Goal: Task Accomplishment & Management: Manage account settings

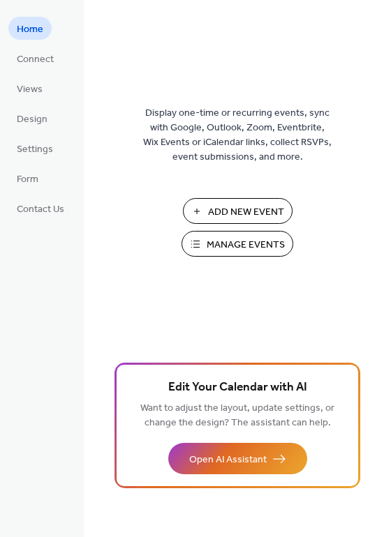
click at [274, 239] on span "Manage Events" at bounding box center [246, 245] width 78 height 15
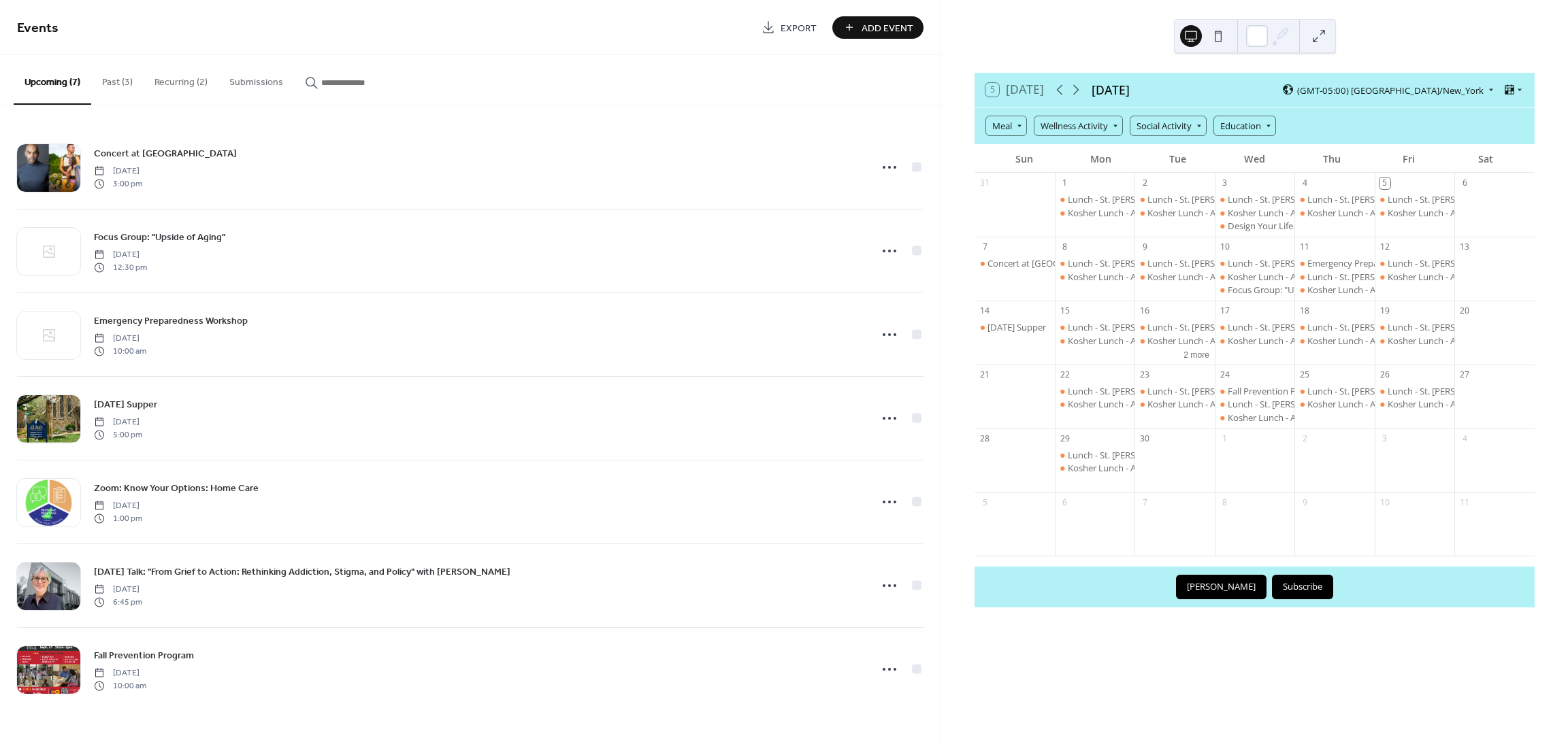
click at [175, 80] on button "Recurring (2)" at bounding box center [180, 80] width 75 height 49
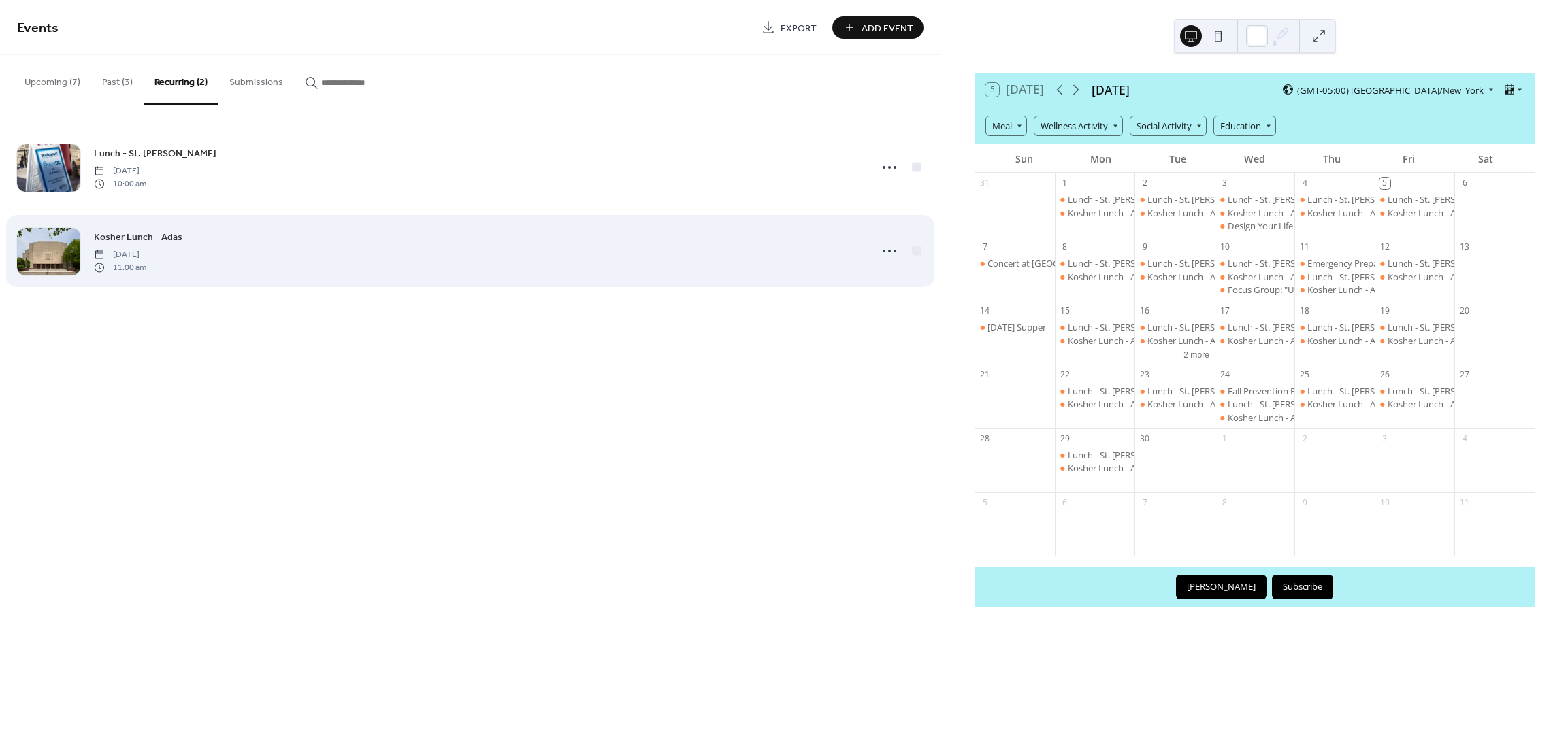
click at [160, 243] on span "Kosher Lunch - Adas" at bounding box center [137, 238] width 89 height 15
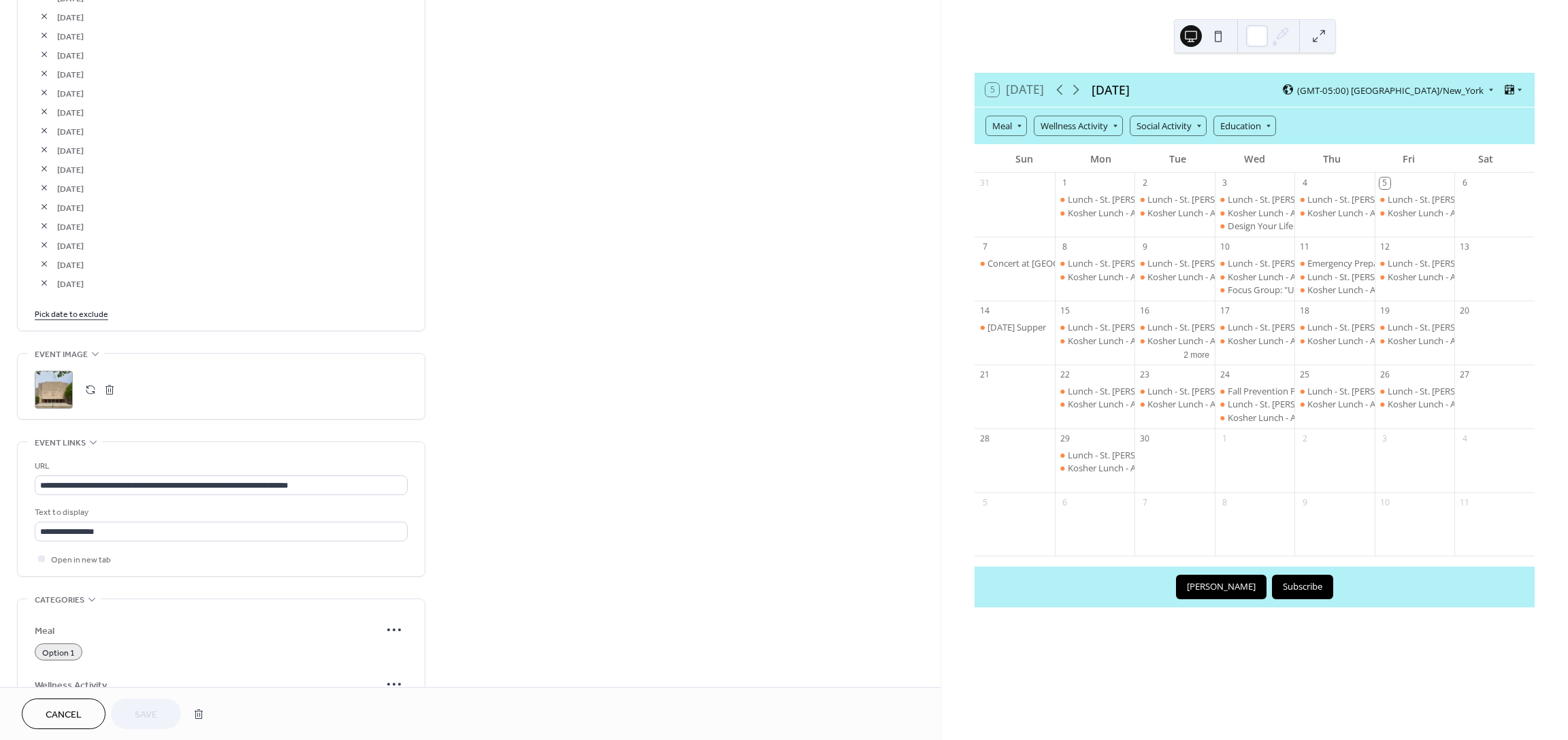
scroll to position [860, 0]
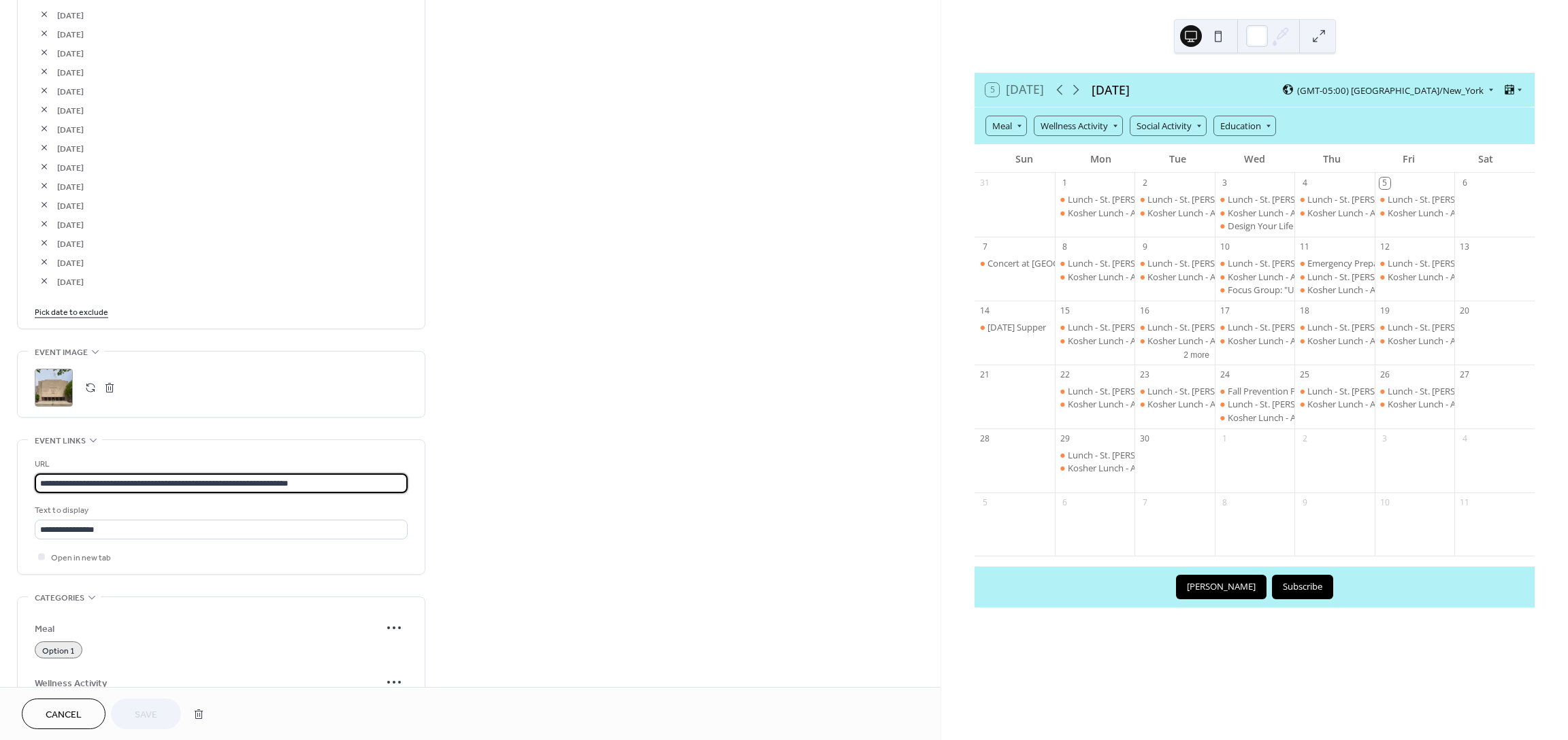
drag, startPoint x: 355, startPoint y: 486, endPoint x: -85, endPoint y: 447, distance: 441.7
click at [0, 447] on html "**********" at bounding box center [784, 370] width 1568 height 740
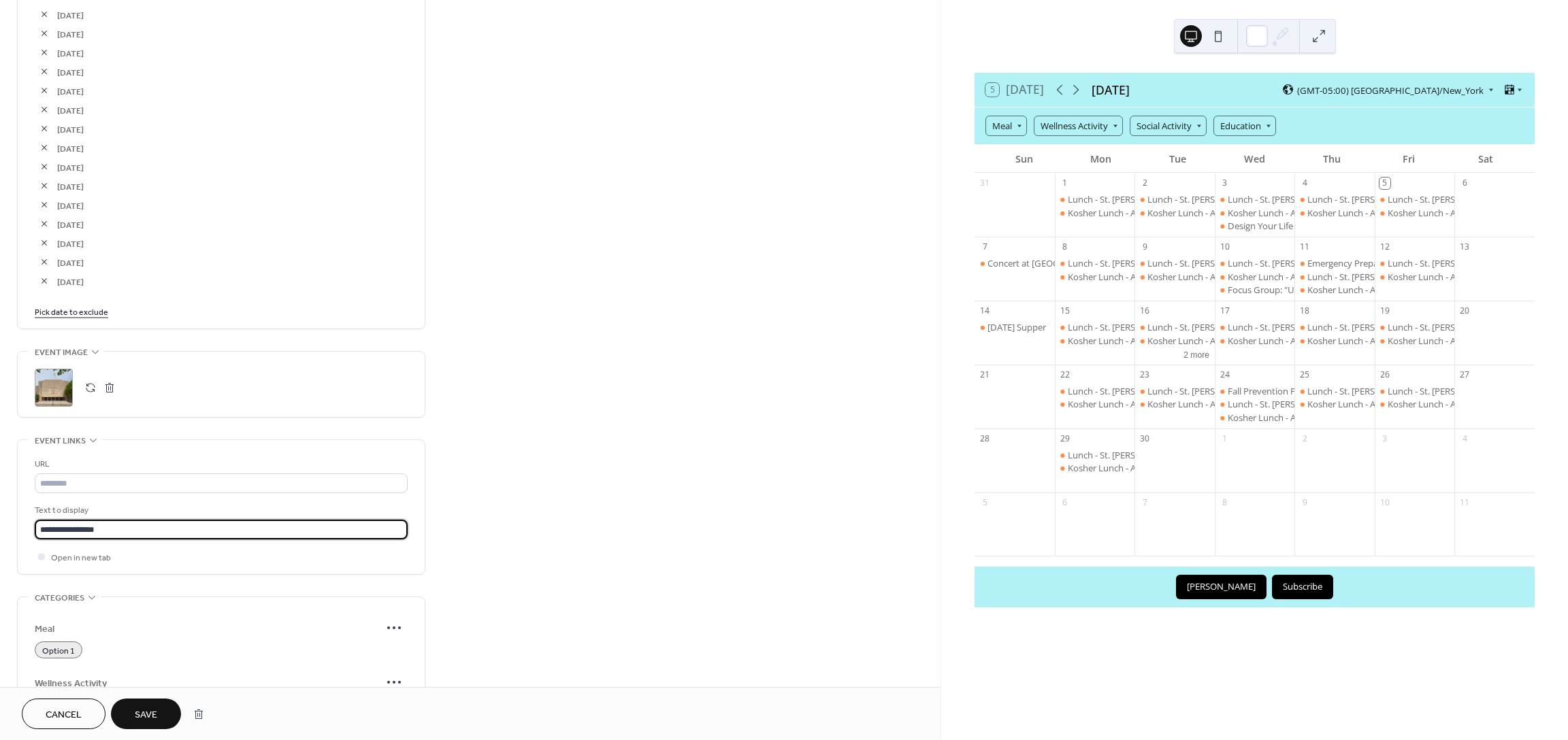
drag, startPoint x: 137, startPoint y: 528, endPoint x: -30, endPoint y: 526, distance: 167.0
click at [0, 526] on html "**********" at bounding box center [784, 370] width 1568 height 740
click at [82, 314] on link "Pick date to exclude" at bounding box center [71, 311] width 73 height 15
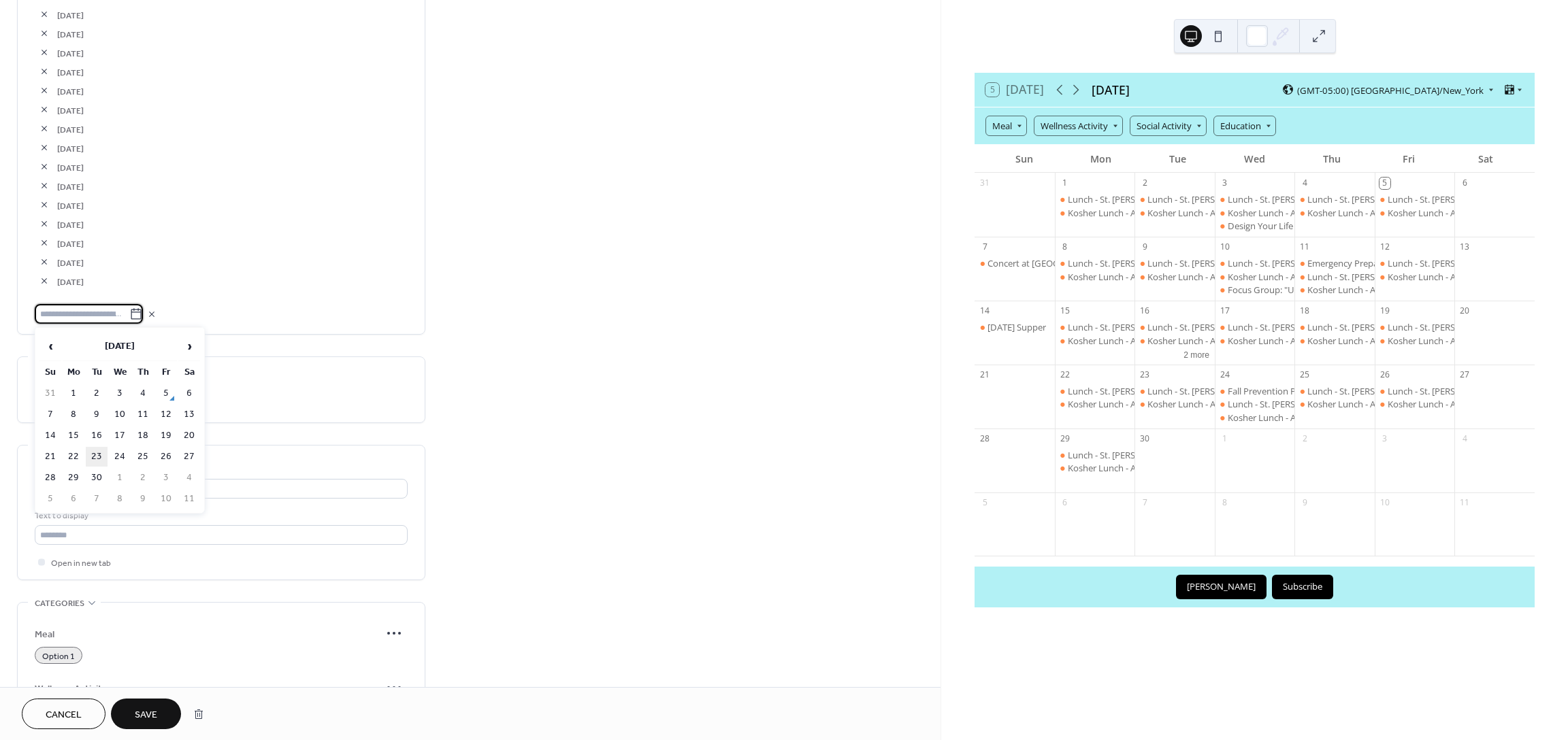
click at [98, 454] on td "23" at bounding box center [97, 457] width 21 height 19
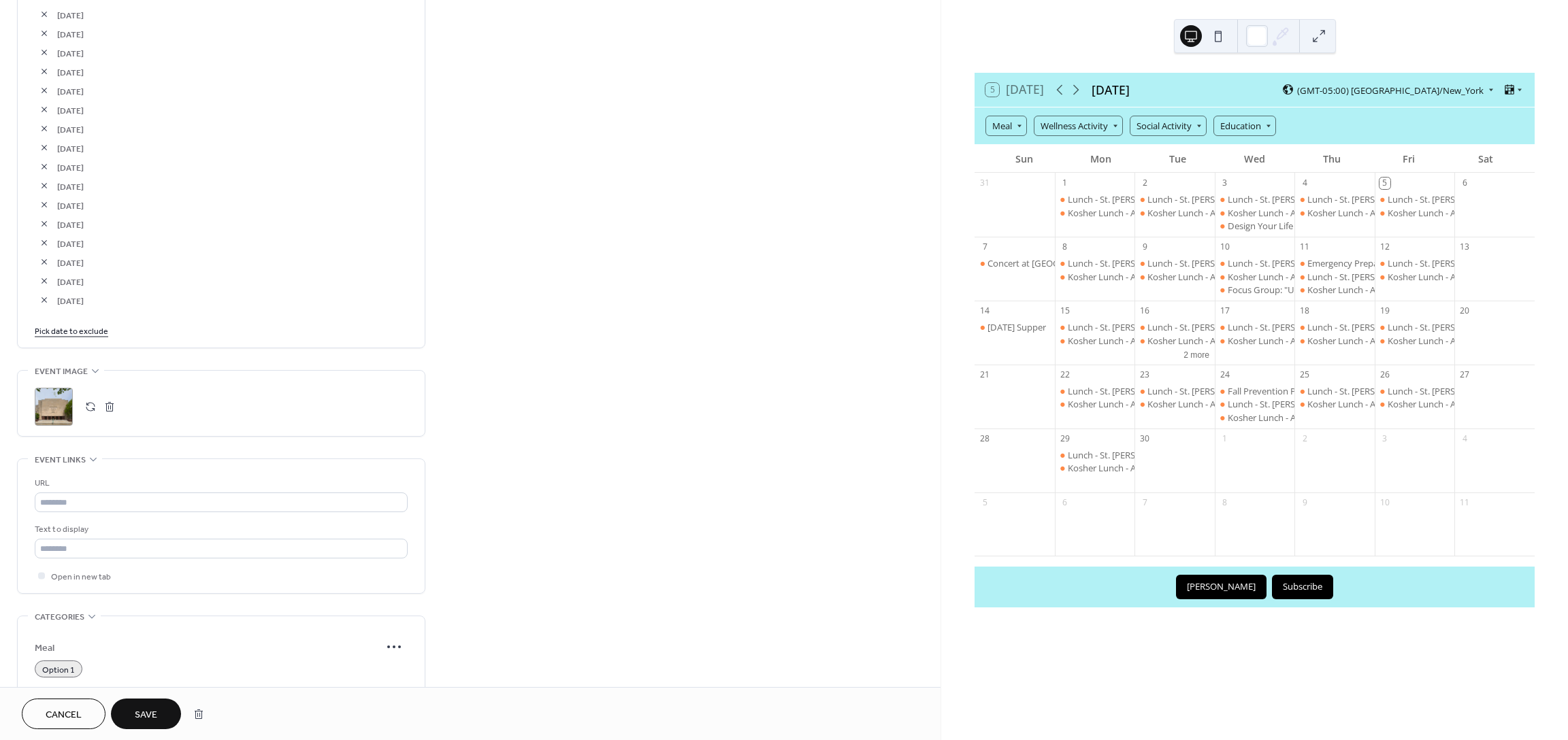
click at [85, 330] on link "Pick date to exclude" at bounding box center [71, 331] width 73 height 15
click at [124, 468] on td "24" at bounding box center [120, 476] width 21 height 19
click at [163, 714] on button "Save" at bounding box center [146, 714] width 70 height 30
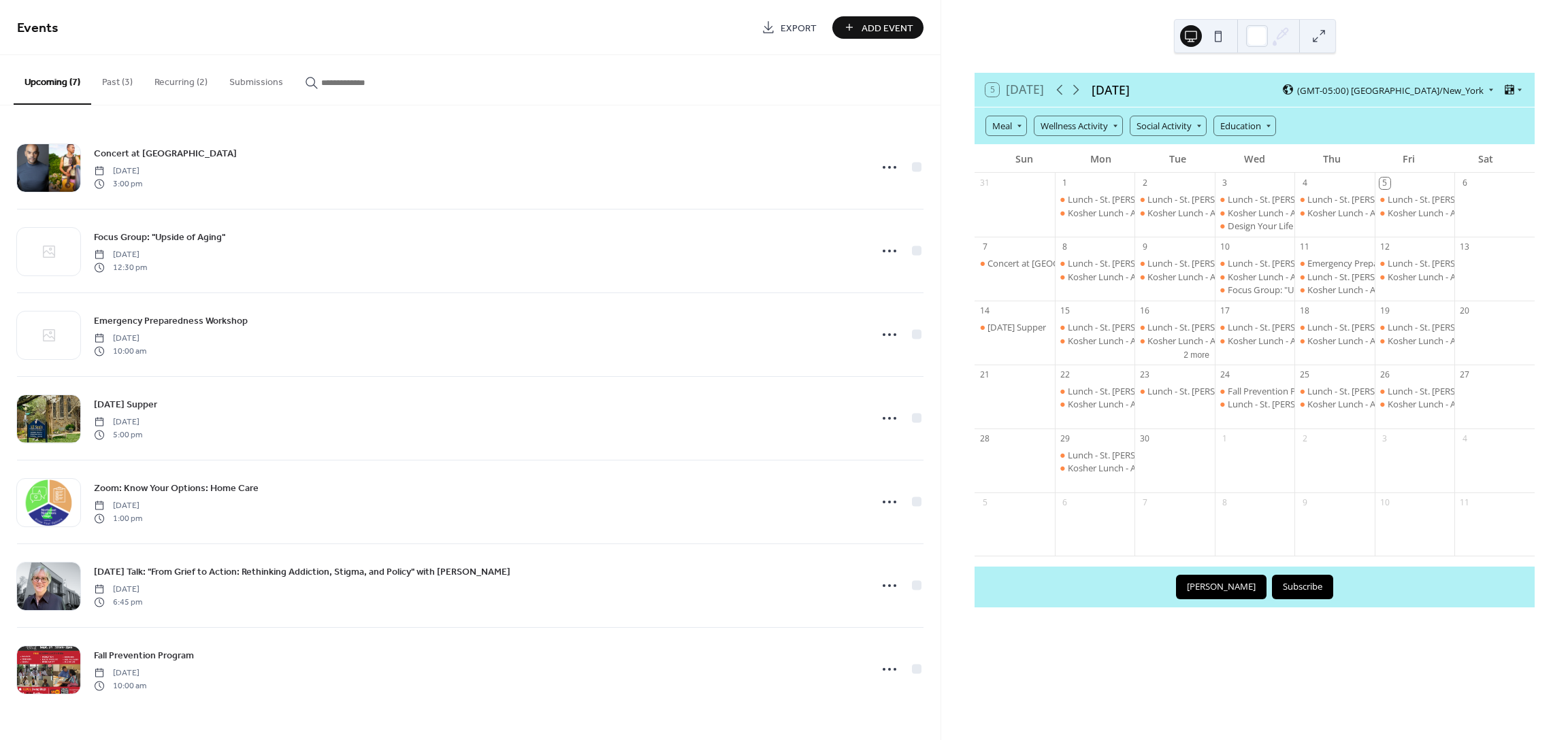
click at [176, 82] on button "Recurring (2)" at bounding box center [180, 80] width 75 height 49
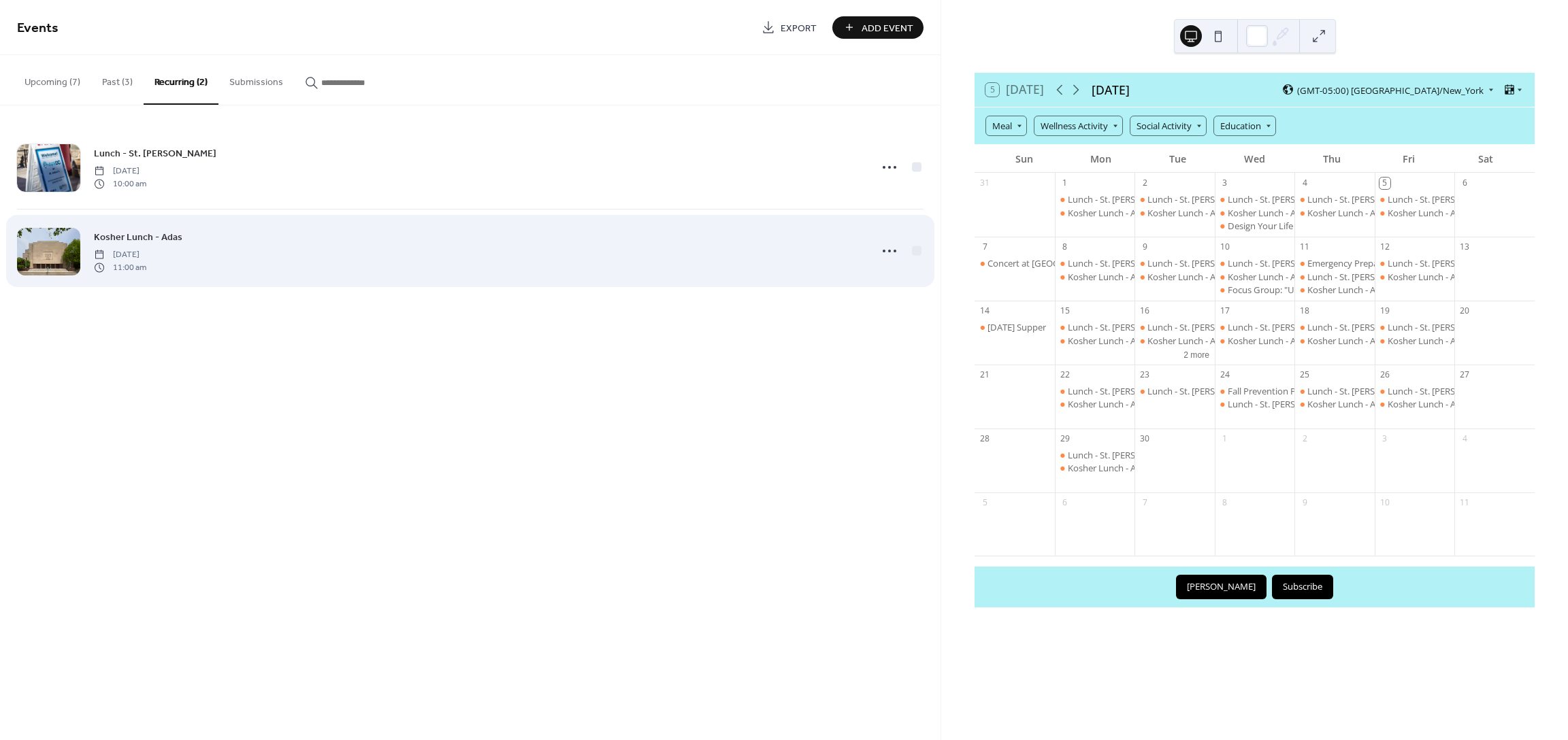
click at [49, 257] on div at bounding box center [48, 252] width 63 height 48
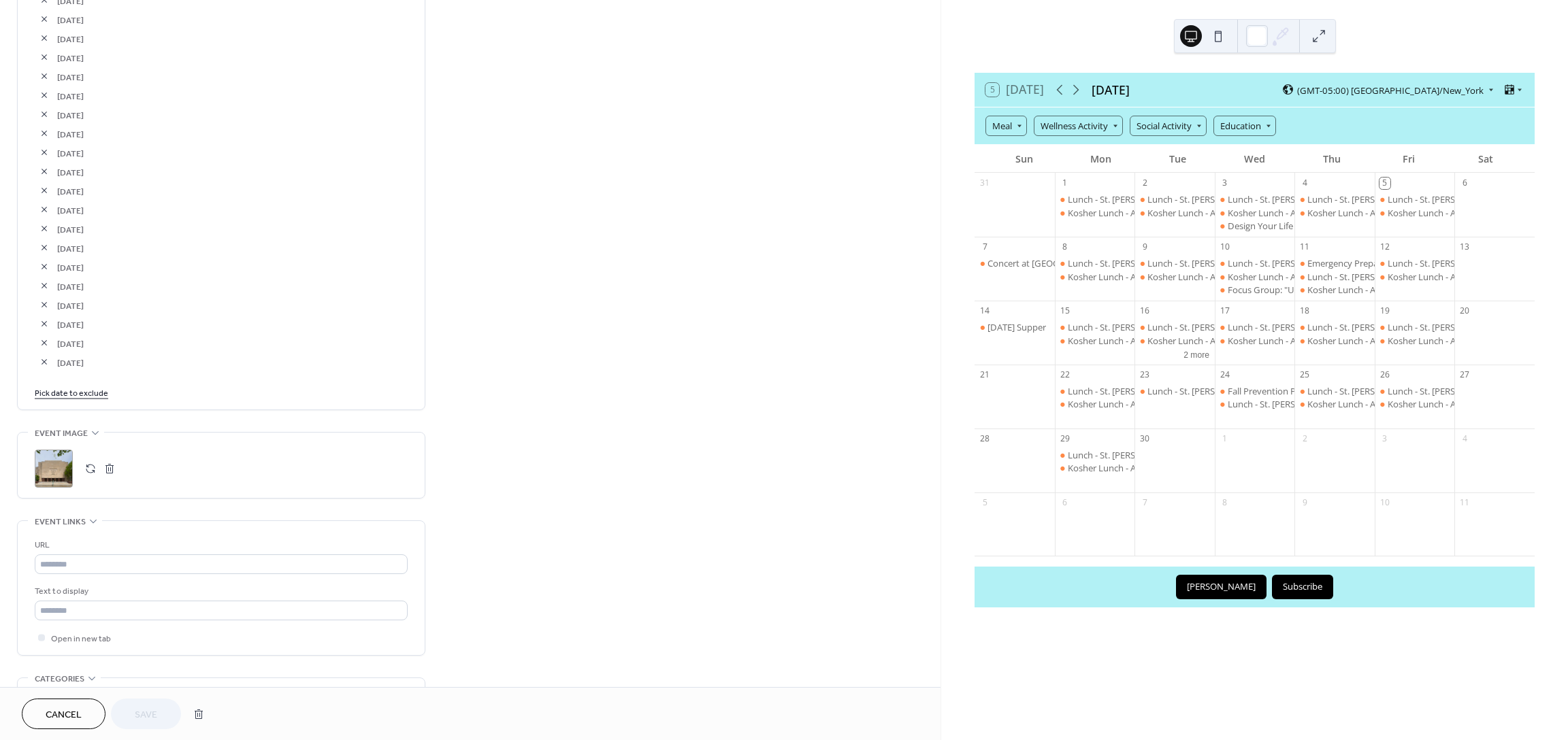
scroll to position [820, 0]
click at [95, 391] on link "Pick date to exclude" at bounding box center [71, 389] width 73 height 15
click at [73, 531] on td "22" at bounding box center [73, 535] width 21 height 19
click at [84, 407] on link "Pick date to exclude" at bounding box center [71, 409] width 73 height 15
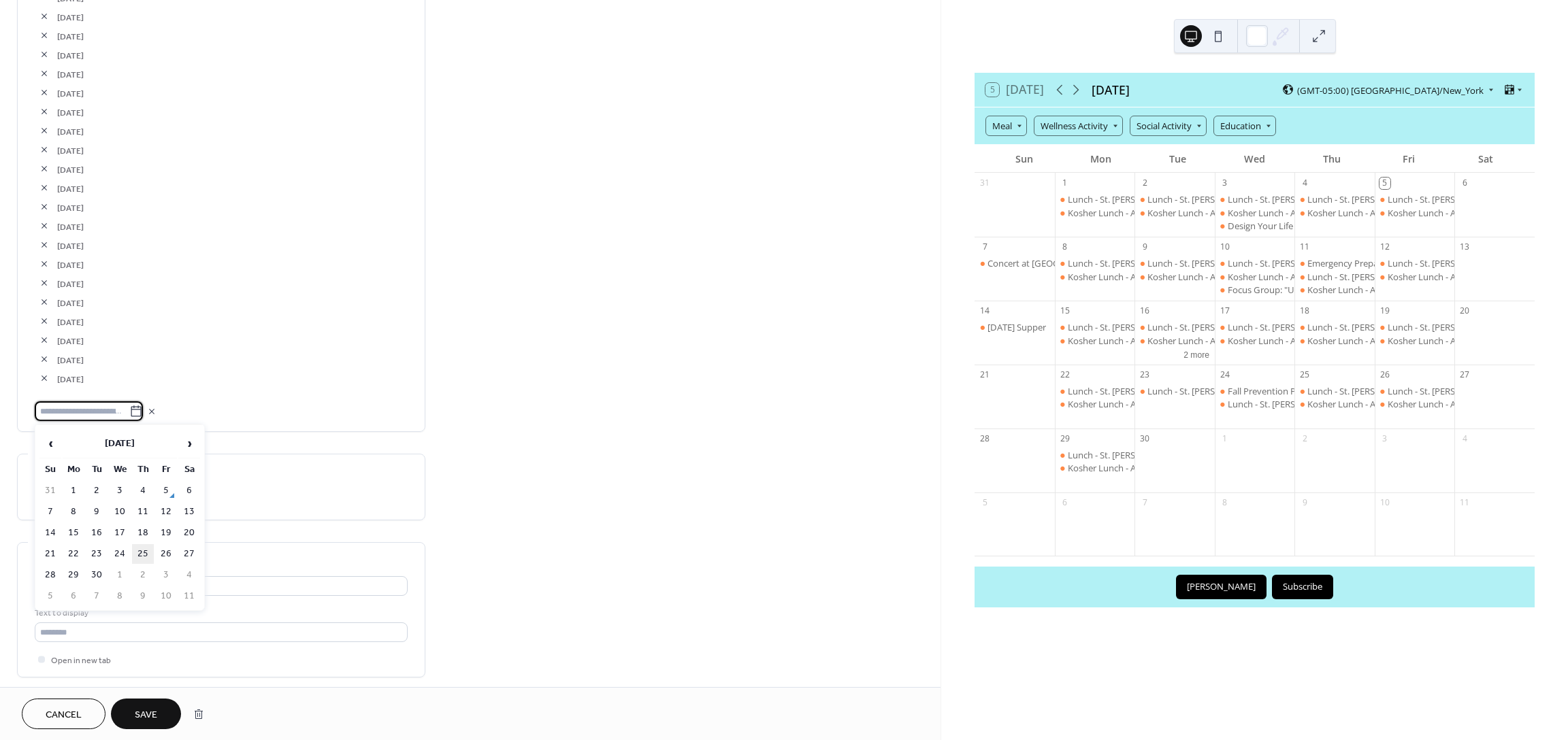
click at [140, 551] on td "25" at bounding box center [142, 554] width 21 height 19
click at [77, 429] on link "Pick date to exclude" at bounding box center [71, 427] width 73 height 15
click at [164, 565] on td "26" at bounding box center [166, 573] width 21 height 19
click at [83, 447] on link "Pick date to exclude" at bounding box center [71, 447] width 73 height 15
click at [71, 606] on td "29" at bounding box center [73, 613] width 21 height 19
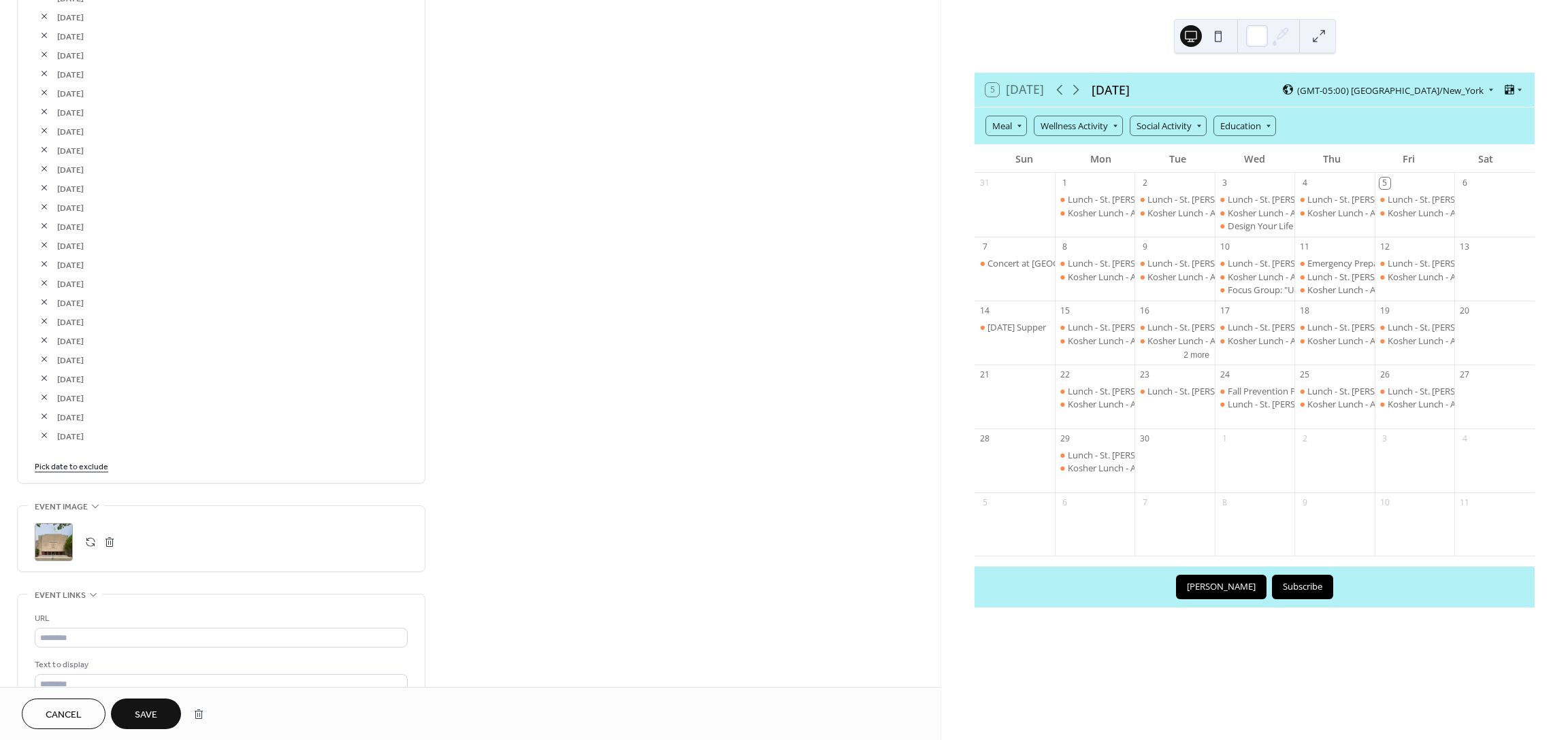
click at [77, 467] on link "Pick date to exclude" at bounding box center [71, 465] width 73 height 15
click at [92, 625] on td "30" at bounding box center [97, 633] width 21 height 19
click at [164, 720] on button "Save" at bounding box center [146, 714] width 70 height 30
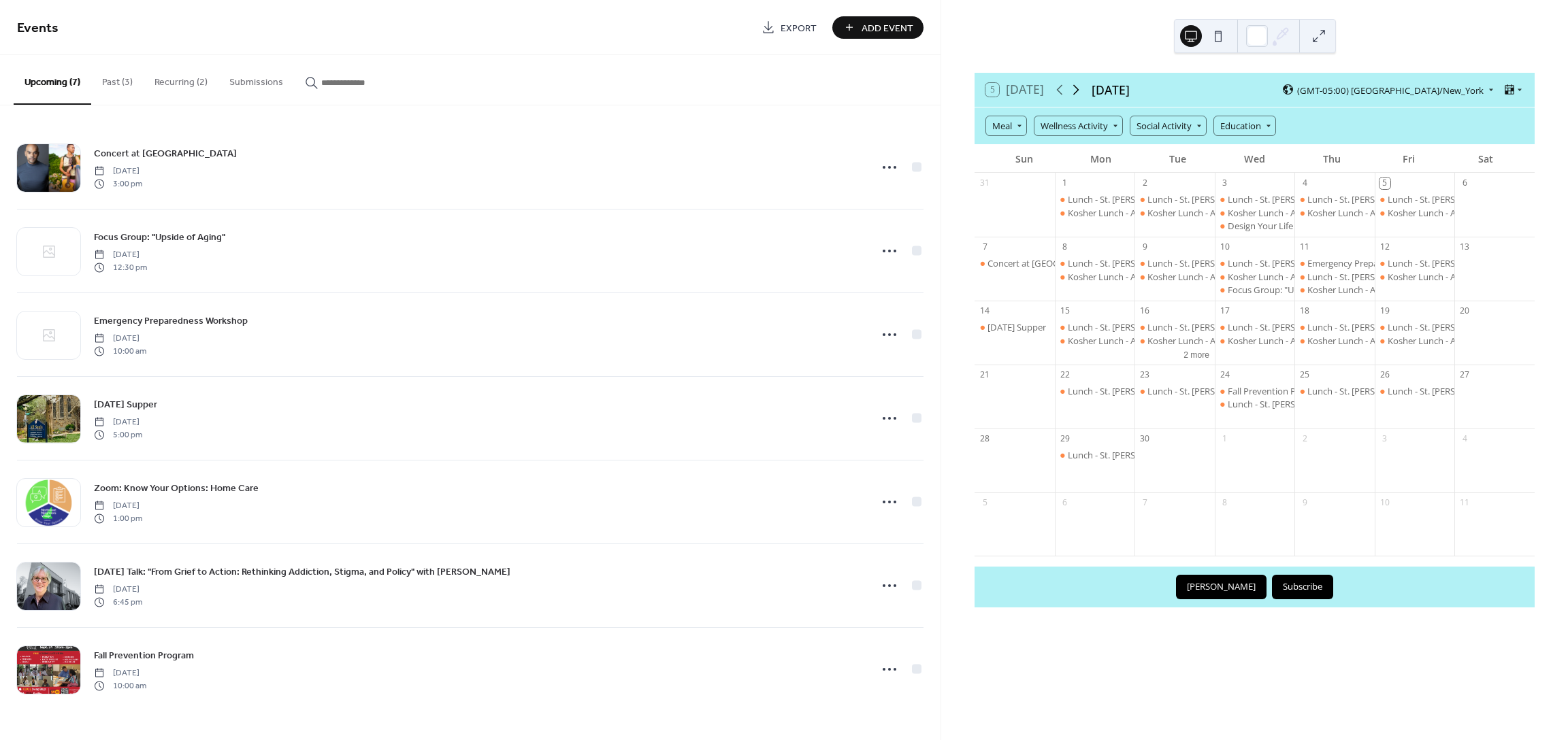
click at [1076, 87] on icon at bounding box center [1076, 90] width 17 height 17
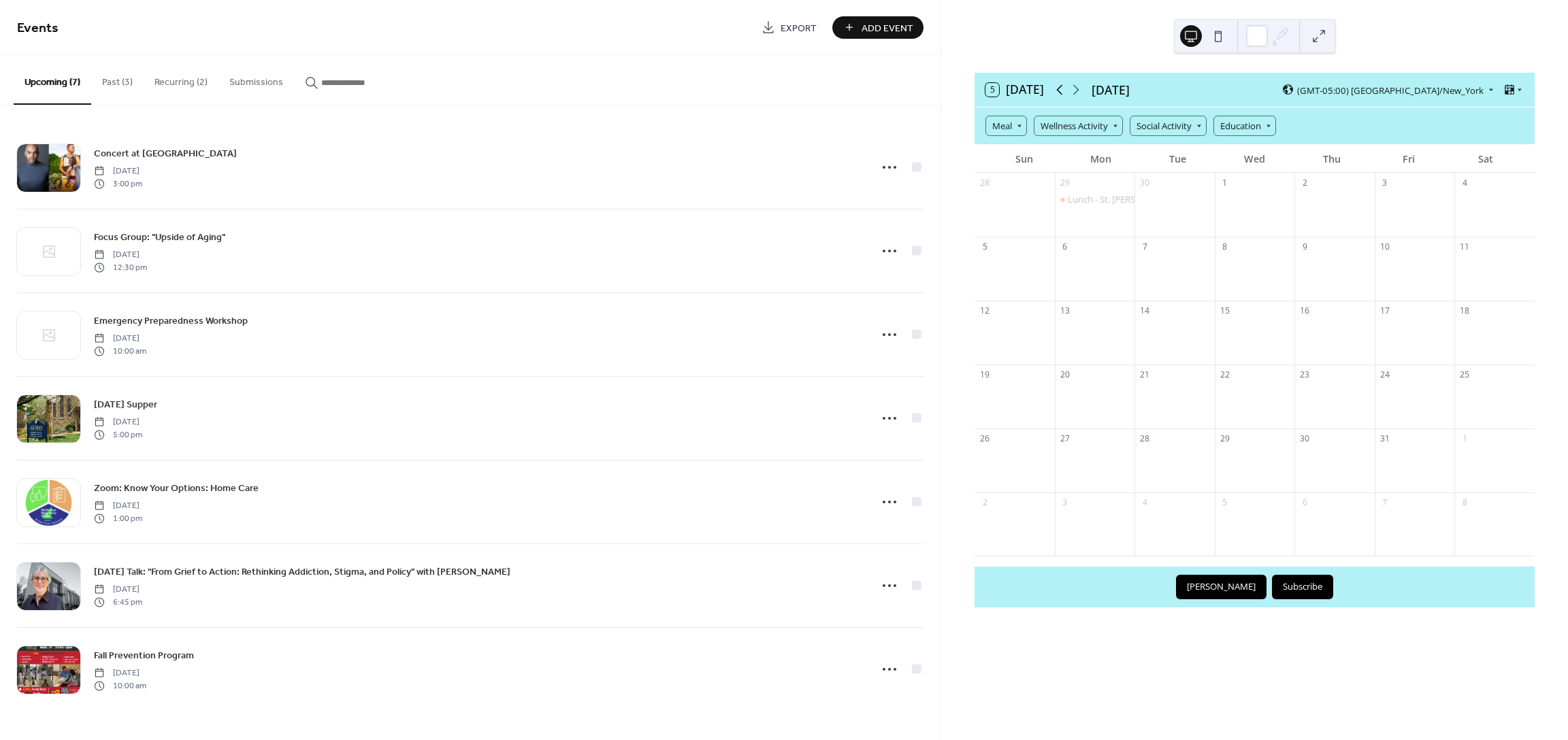
click at [1054, 89] on icon at bounding box center [1059, 90] width 17 height 17
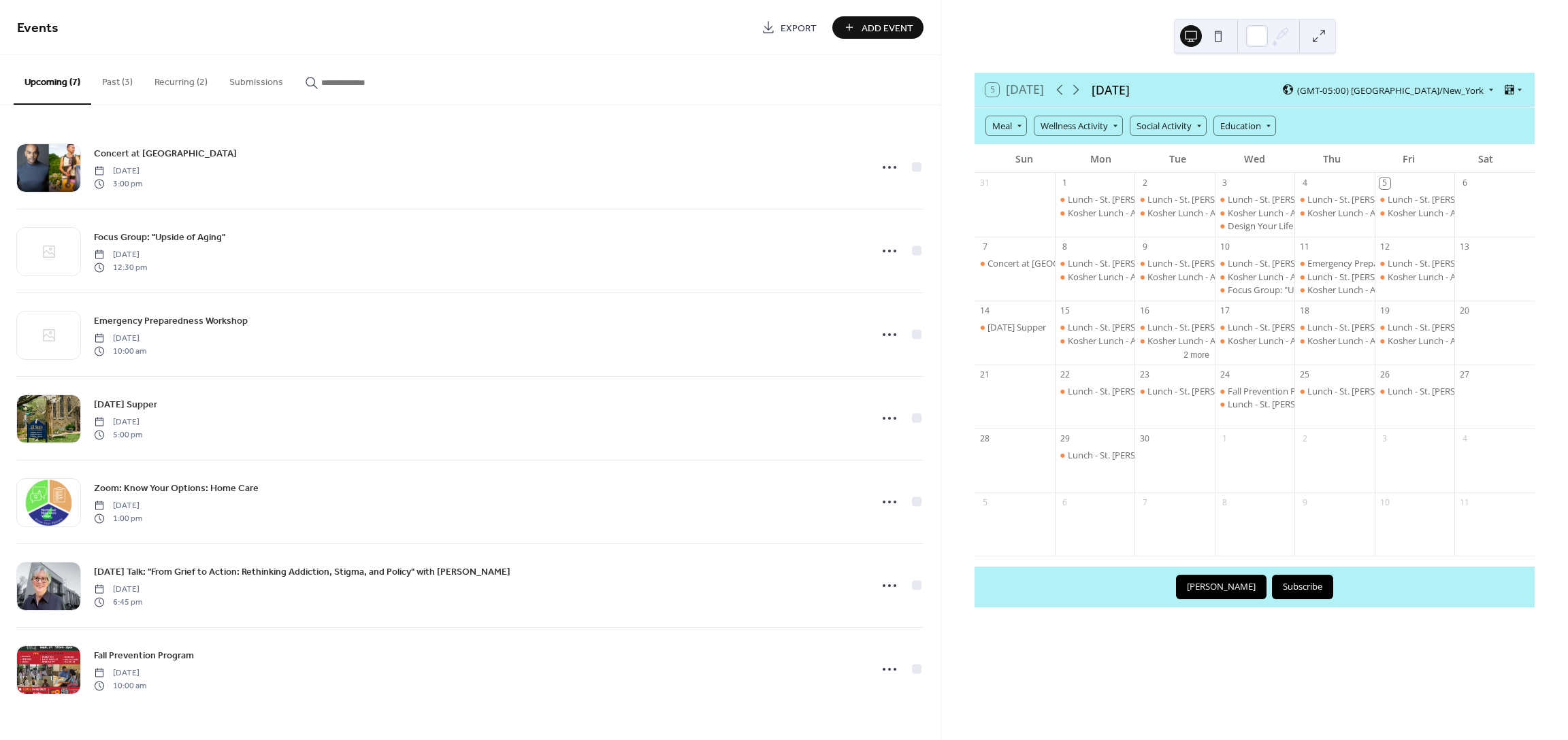
click at [262, 78] on button "Submissions" at bounding box center [255, 80] width 75 height 49
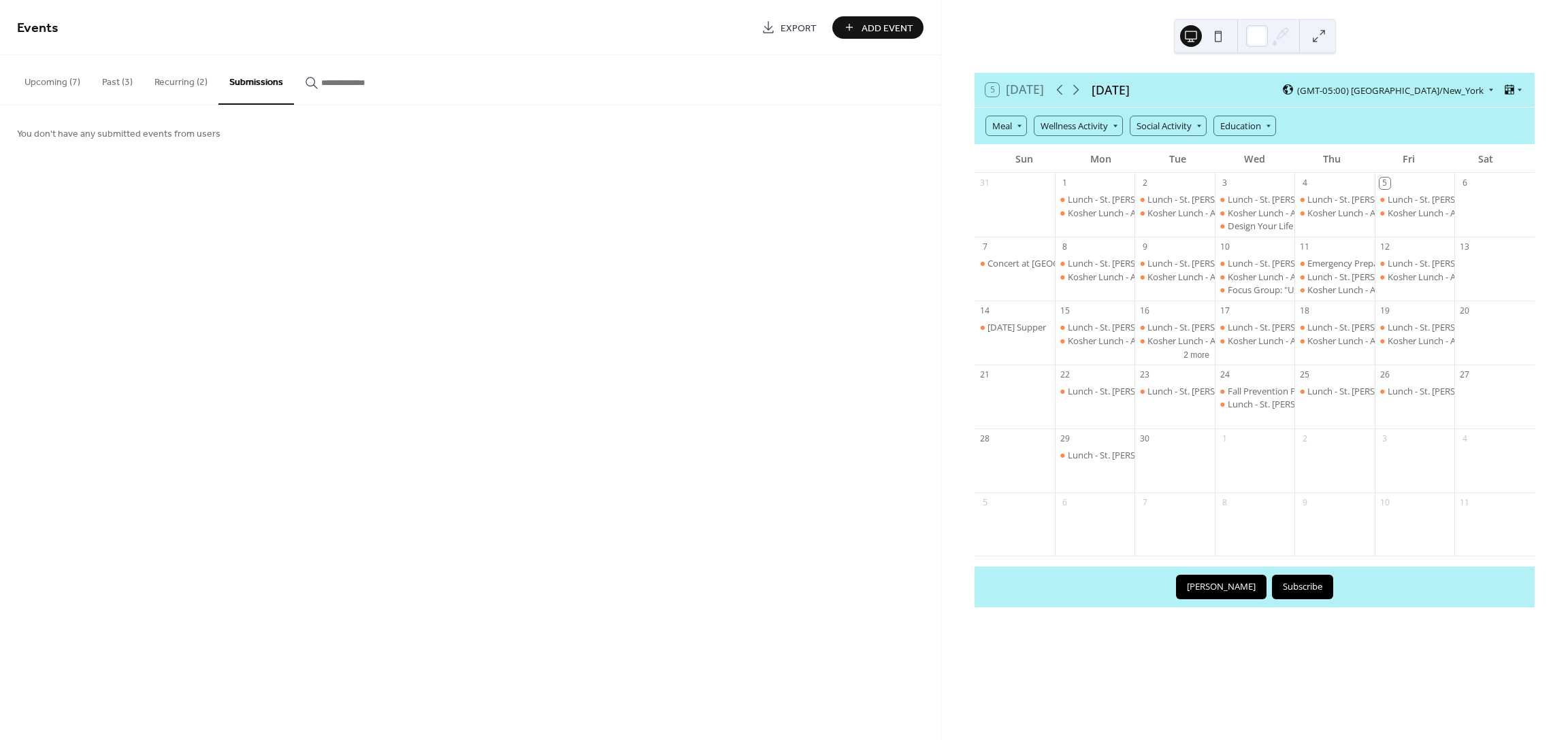
click at [265, 80] on button "Submissions" at bounding box center [255, 80] width 75 height 50
click at [175, 80] on button "Recurring (2)" at bounding box center [180, 80] width 75 height 49
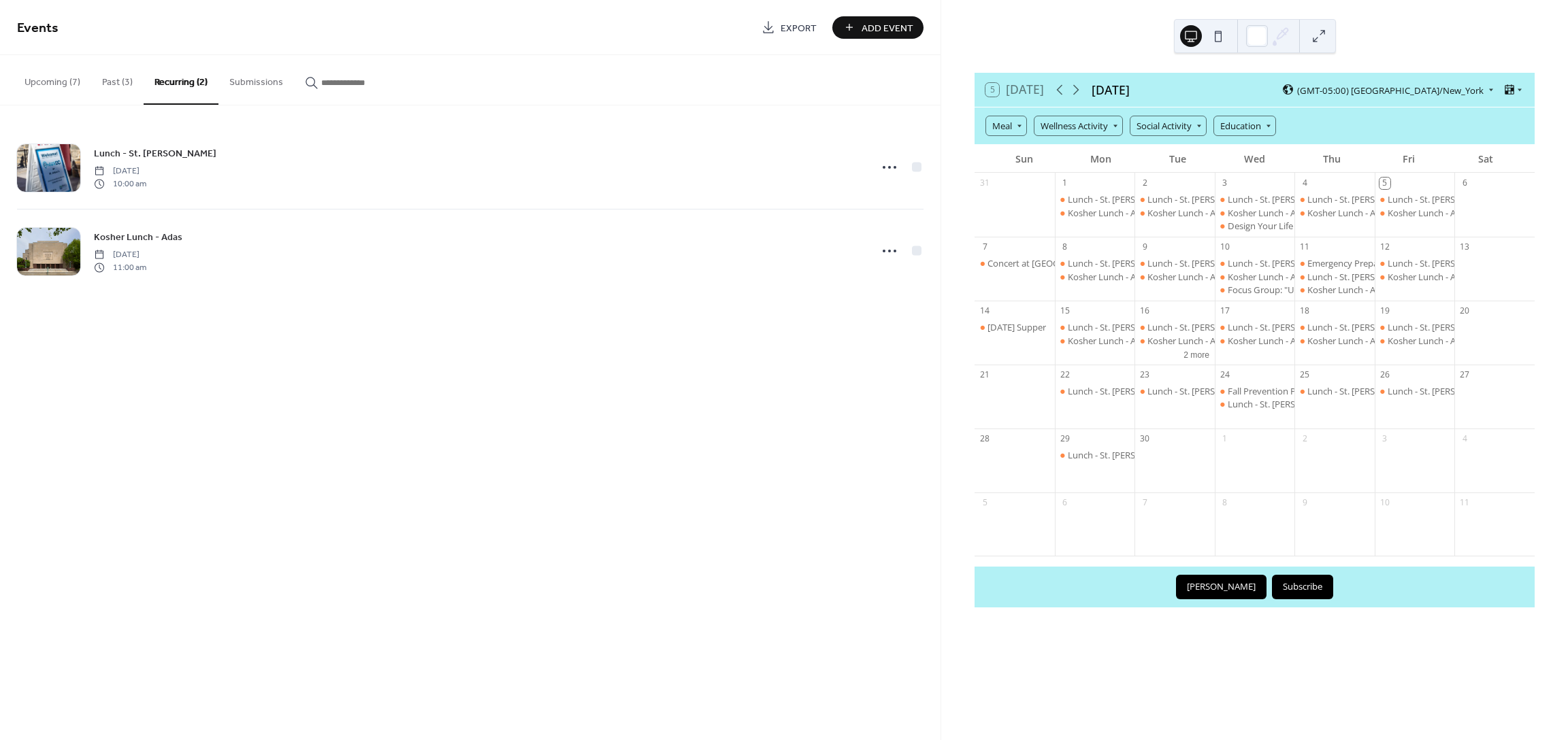
click at [64, 81] on button "Upcoming (7)" at bounding box center [53, 80] width 78 height 49
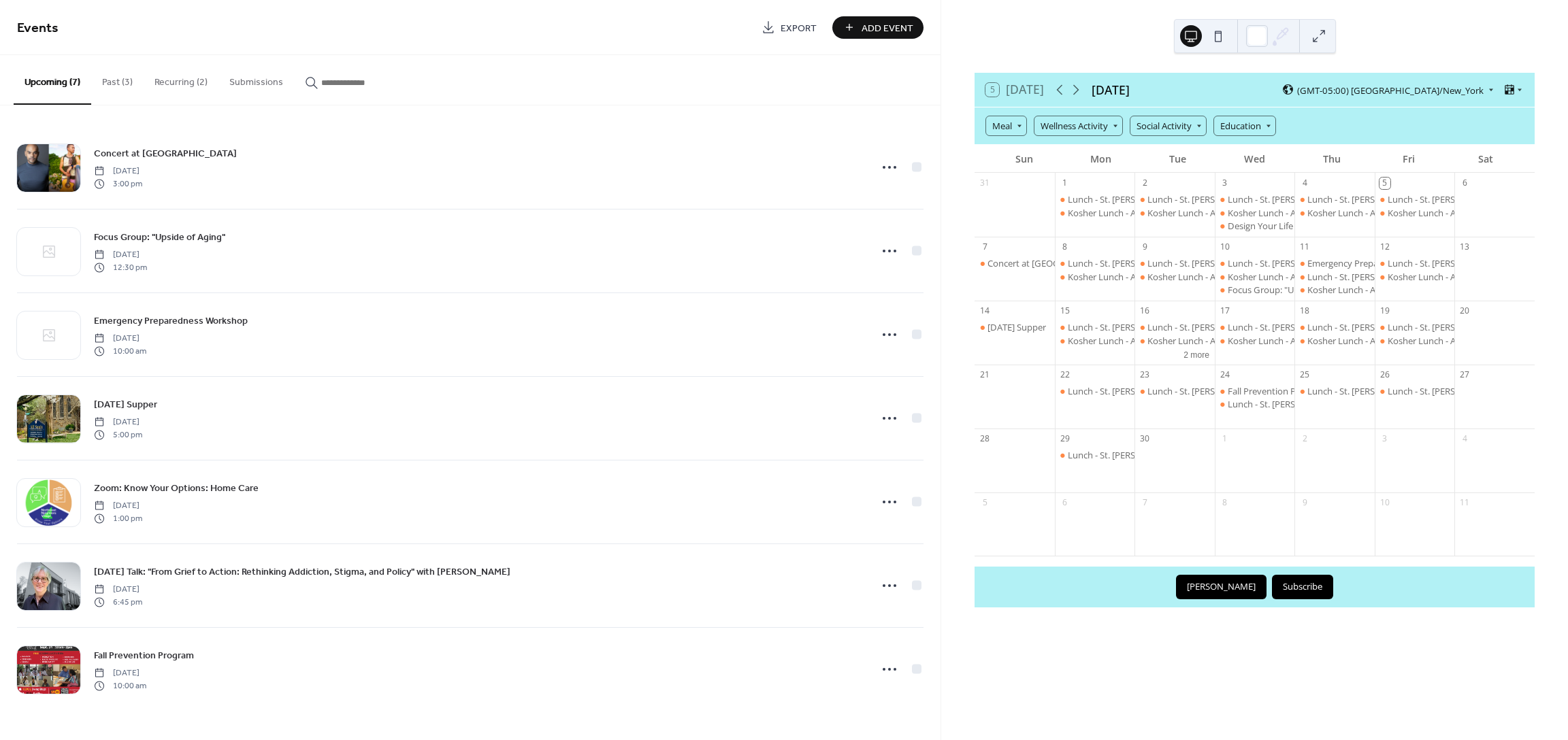
drag, startPoint x: 1380, startPoint y: 643, endPoint x: 1383, endPoint y: 600, distance: 43.1
click at [1380, 642] on div "5 [DATE] [DATE] (GMT-05:00) [GEOGRAPHIC_DATA]/New_York Meal Wellness Activity S…" at bounding box center [1254, 370] width 627 height 740
